Goal: Contribute content: Contribute content

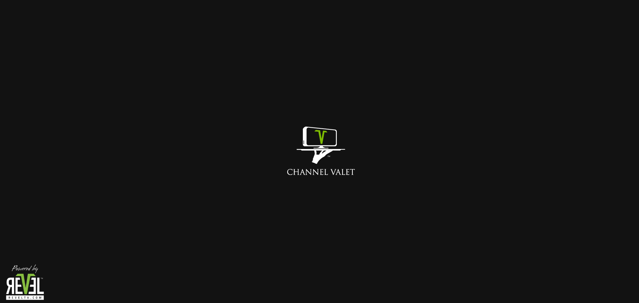
click at [316, 219] on div at bounding box center [319, 151] width 639 height 303
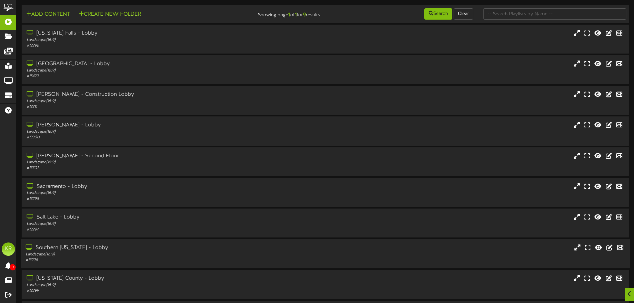
scroll to position [22, 0]
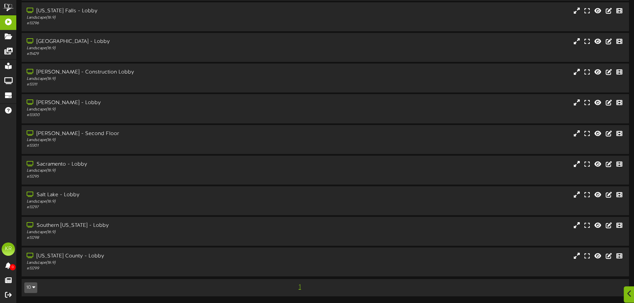
click at [628, 297] on icon at bounding box center [629, 293] width 4 height 7
click at [617, 262] on icon at bounding box center [618, 264] width 6 height 6
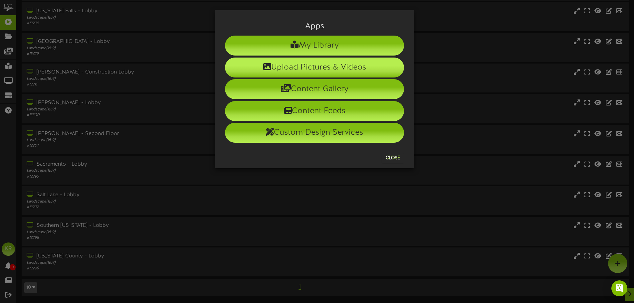
click at [310, 71] on li "Upload Pictures & Videos" at bounding box center [314, 68] width 179 height 20
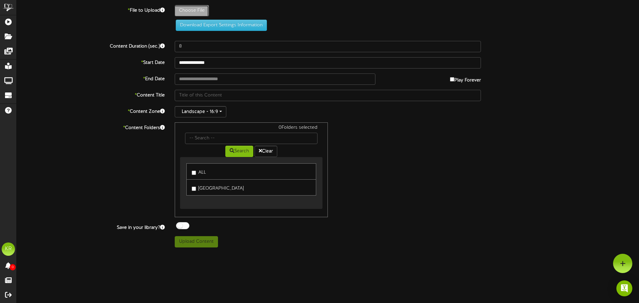
type input "**********"
type input "INSTALLS8-13"
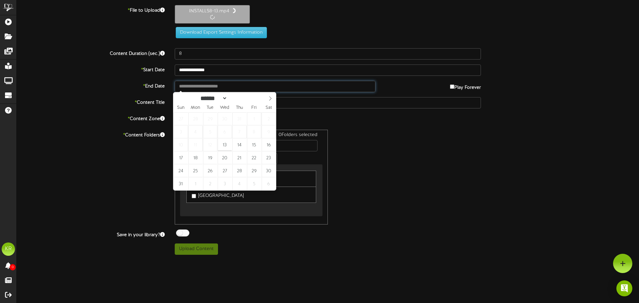
click at [198, 86] on input "text" at bounding box center [275, 86] width 201 height 11
type input "**********"
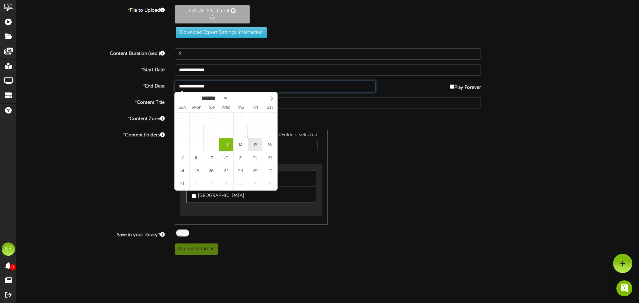
type input "10"
type input "**********"
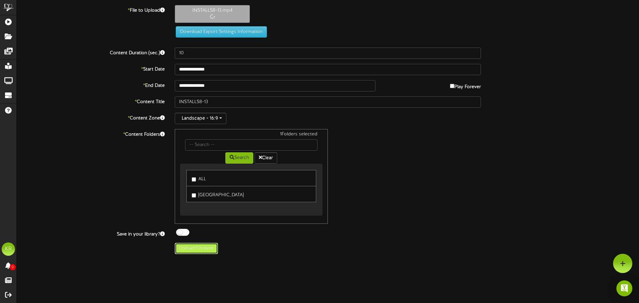
click at [188, 250] on button "Upload Content" at bounding box center [196, 248] width 43 height 11
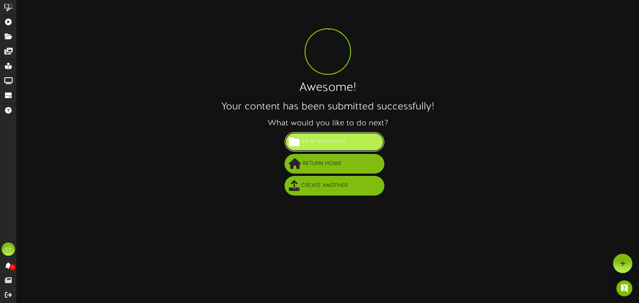
click at [325, 144] on span "View in Folder" at bounding box center [322, 141] width 47 height 11
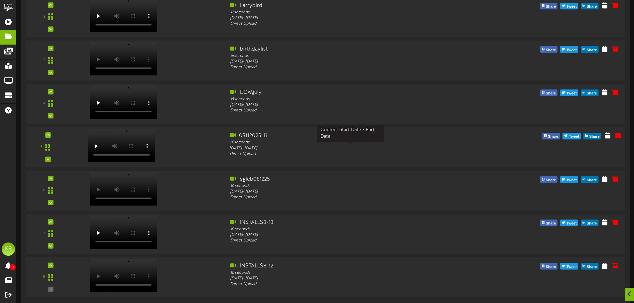
scroll to position [153, 0]
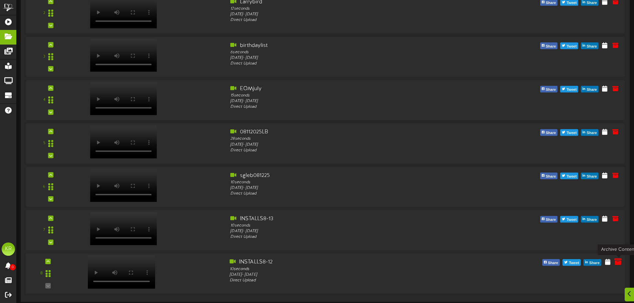
click at [617, 261] on icon at bounding box center [617, 261] width 7 height 7
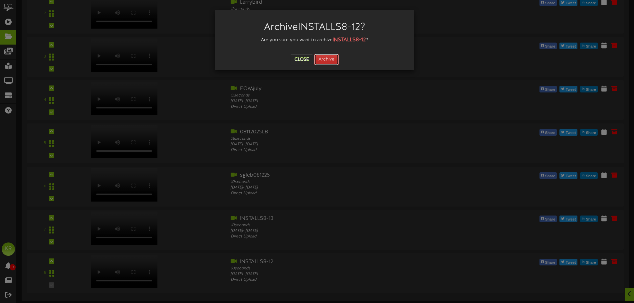
click at [325, 59] on button "Archive" at bounding box center [326, 59] width 25 height 11
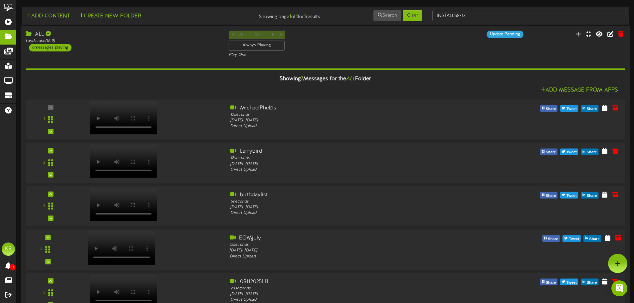
scroll to position [0, 0]
